Goal: Navigation & Orientation: Find specific page/section

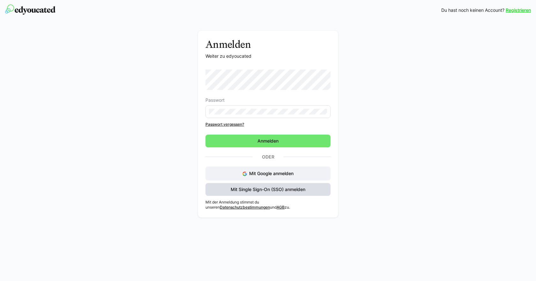
click at [284, 194] on span "Mit Single Sign-On (SSO) anmelden" at bounding box center [268, 189] width 125 height 13
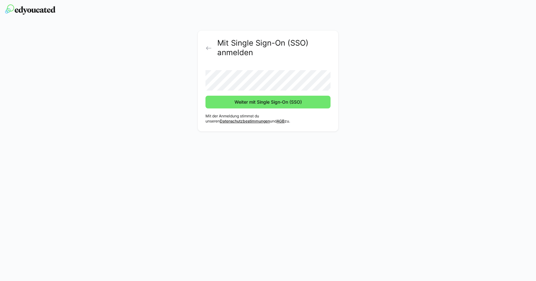
click at [206, 96] on button "Weiter mit Single Sign-On (SSO)" at bounding box center [268, 102] width 125 height 13
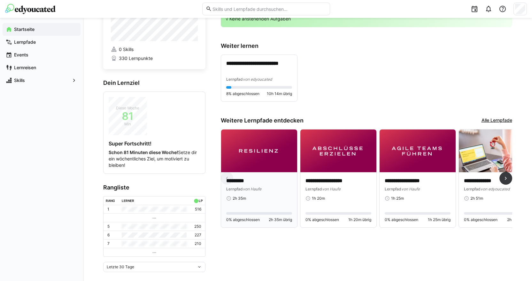
scroll to position [43, 0]
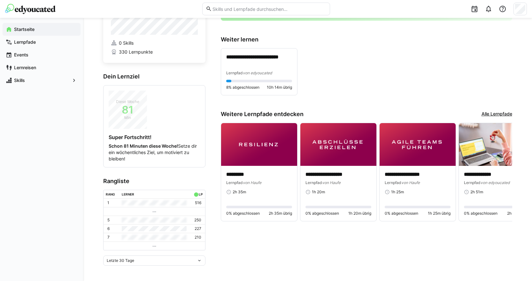
click at [180, 260] on div "Letzte 30 Tage" at bounding box center [152, 261] width 90 height 4
click at [134, 207] on div "Letzte 7 Tage" at bounding box center [154, 206] width 95 height 5
click at [213, 218] on app-home-component "**********" at bounding box center [307, 129] width 409 height 274
click at [197, 262] on eds-icon at bounding box center [199, 260] width 5 height 5
click at [131, 215] on div "Letzte 30 Tage" at bounding box center [154, 216] width 95 height 5
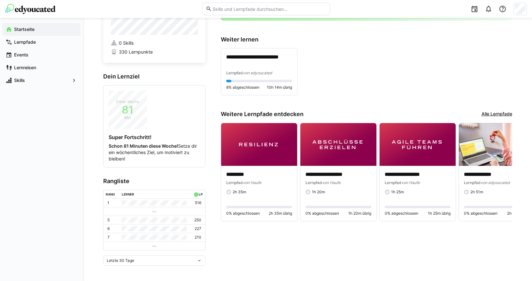
click at [197, 265] on div "Letzte 30 Tage" at bounding box center [154, 261] width 102 height 10
click at [131, 204] on span "Letzte 7 Tage" at bounding box center [154, 206] width 102 height 10
click at [191, 261] on div "Letzte 7 Tage" at bounding box center [152, 261] width 90 height 4
click at [141, 215] on div "Letzte 30 Tage" at bounding box center [154, 216] width 95 height 5
click at [194, 262] on div "Letzte 30 Tage" at bounding box center [152, 261] width 90 height 4
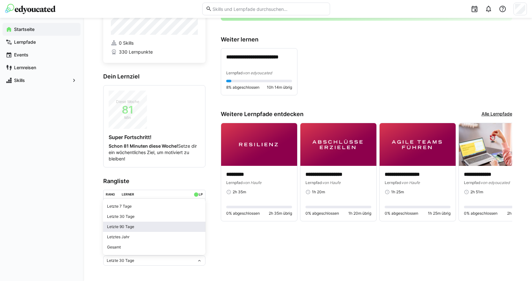
click at [148, 226] on div "Letzte 90 Tage" at bounding box center [154, 226] width 95 height 5
click at [193, 263] on div "Letzte 90 Tage" at bounding box center [154, 261] width 102 height 10
click at [131, 238] on div "Letztes Jahr" at bounding box center [154, 237] width 95 height 5
click at [199, 261] on eds-icon at bounding box center [199, 260] width 5 height 5
click at [217, 253] on app-home-component "**********" at bounding box center [307, 129] width 409 height 274
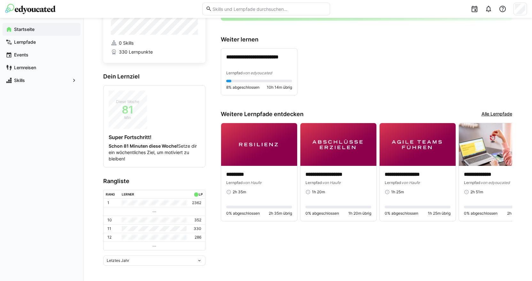
click at [200, 260] on eds-icon at bounding box center [199, 260] width 5 height 5
click at [131, 244] on span "Gesamt" at bounding box center [154, 247] width 102 height 10
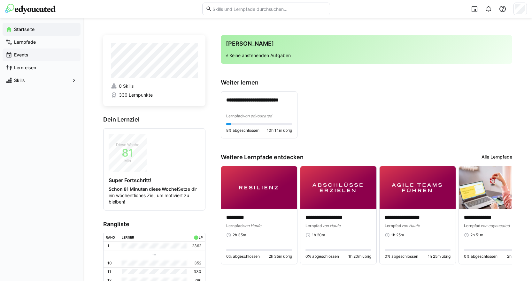
click at [37, 53] on span "Events" at bounding box center [45, 55] width 64 height 6
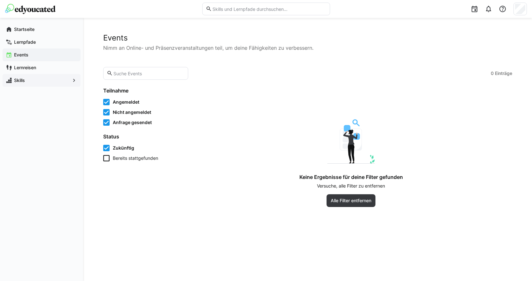
click at [38, 75] on div "Skills" at bounding box center [42, 80] width 78 height 13
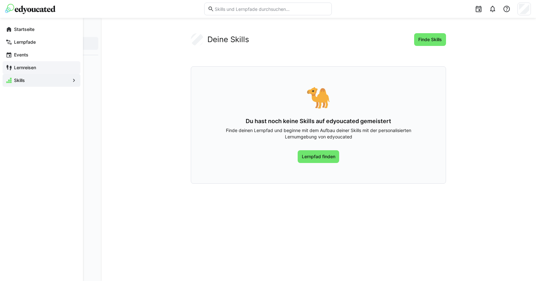
click at [39, 73] on div "Lernreisen" at bounding box center [42, 67] width 78 height 13
